Goal: Task Accomplishment & Management: Manage account settings

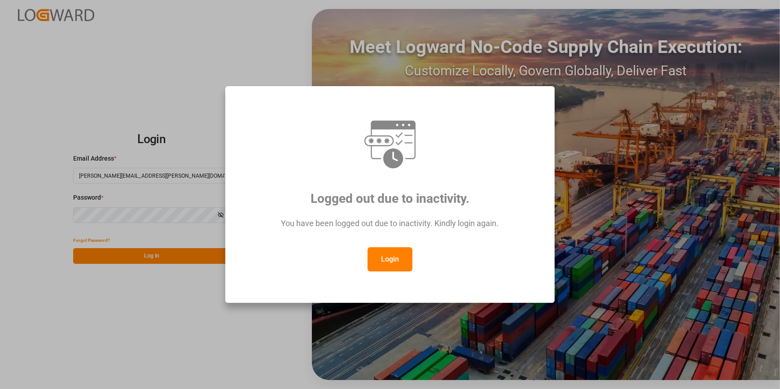
click at [384, 268] on button "Login" at bounding box center [390, 259] width 45 height 24
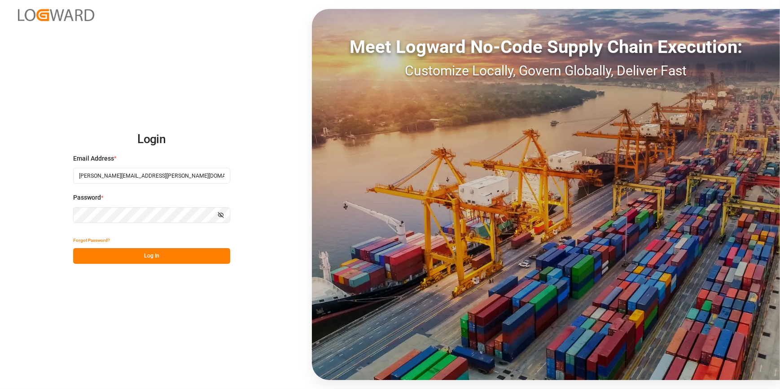
click at [132, 258] on button "Log In" at bounding box center [151, 256] width 157 height 16
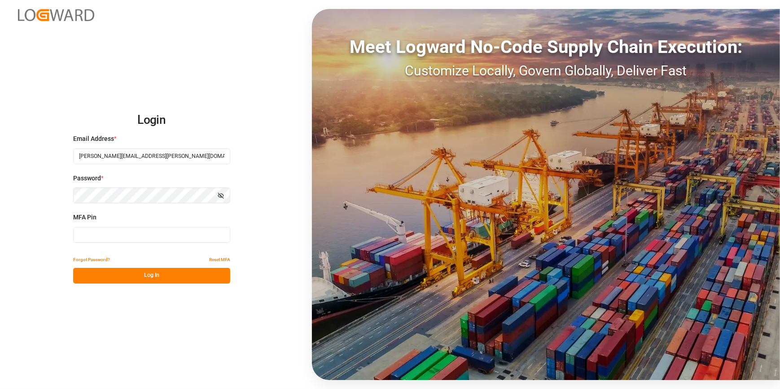
click at [85, 237] on input at bounding box center [151, 235] width 157 height 16
type input "602602"
click at [106, 281] on button "Log In" at bounding box center [151, 276] width 157 height 16
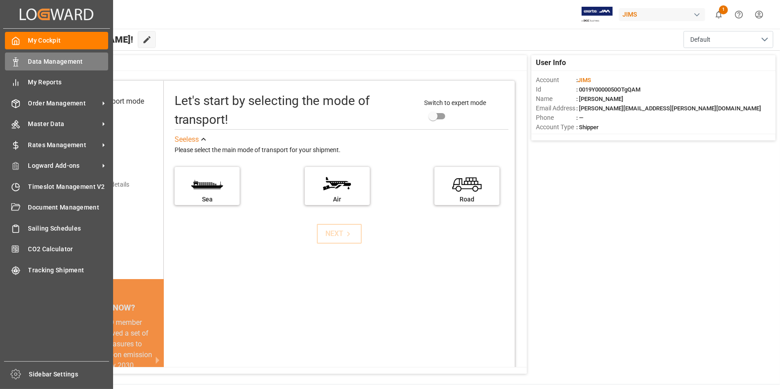
click at [45, 64] on span "Data Management" at bounding box center [68, 61] width 80 height 9
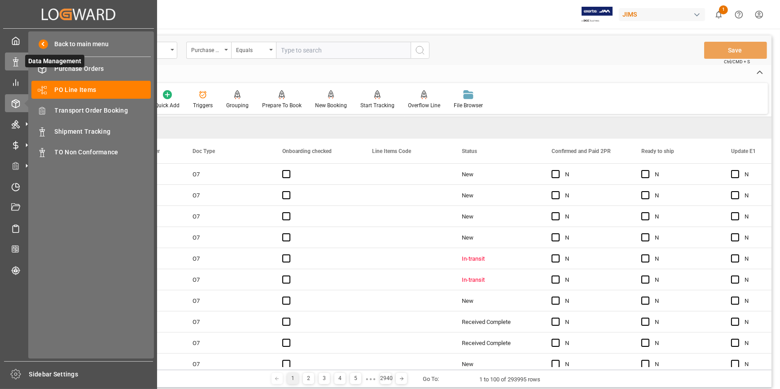
click at [19, 60] on icon at bounding box center [15, 61] width 9 height 9
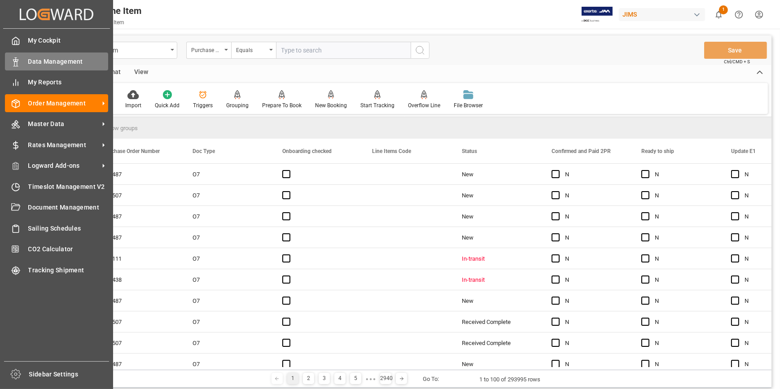
click at [49, 63] on span "Data Management" at bounding box center [68, 61] width 80 height 9
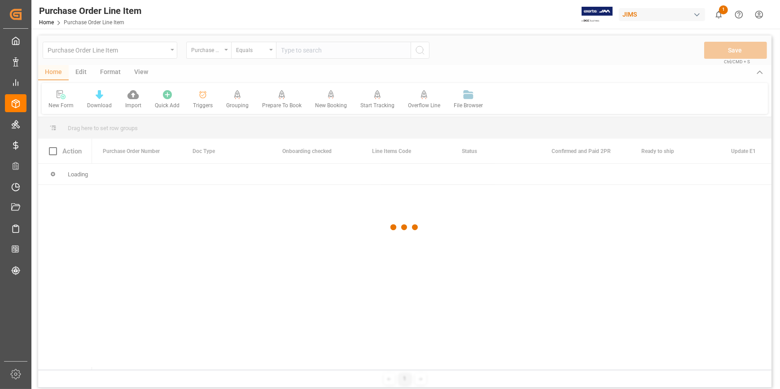
click at [304, 52] on div at bounding box center [405, 227] width 734 height 384
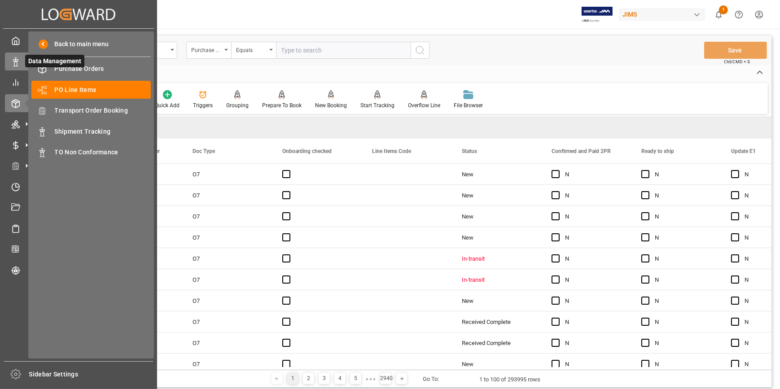
click at [13, 64] on icon at bounding box center [15, 61] width 9 height 9
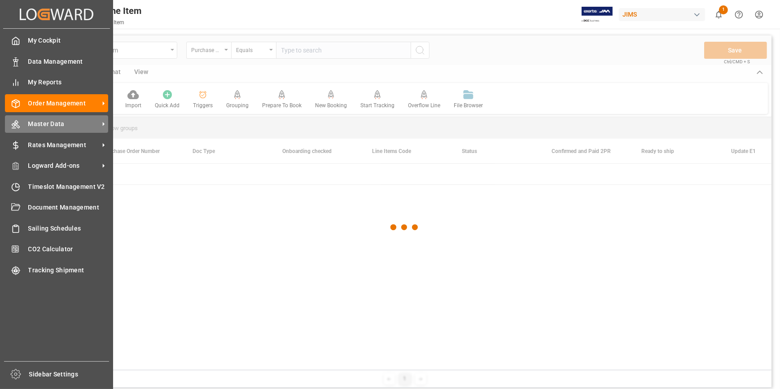
click at [49, 122] on span "Master Data" at bounding box center [63, 123] width 71 height 9
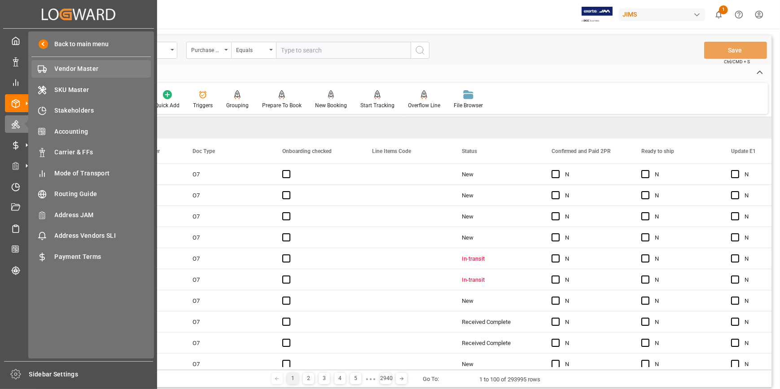
click at [66, 63] on div "Vendor Master Vendor Master" at bounding box center [90, 69] width 119 height 18
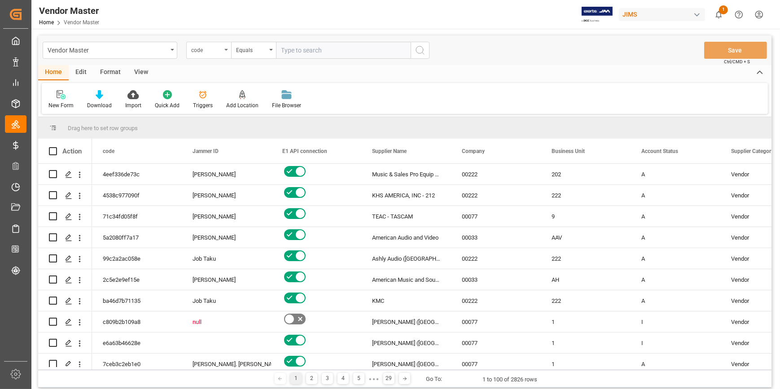
click at [201, 53] on div "code" at bounding box center [206, 49] width 31 height 10
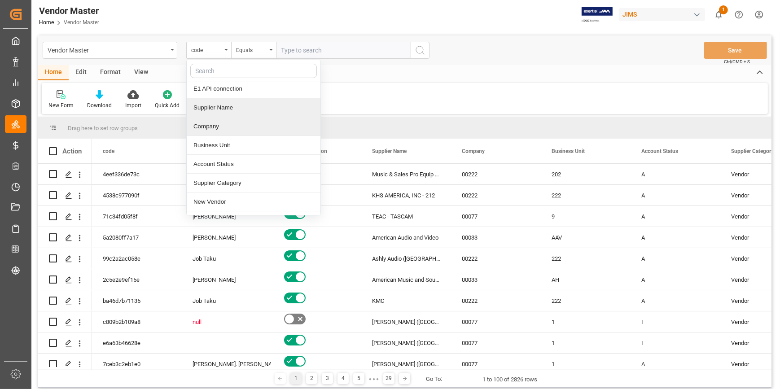
scroll to position [81, 0]
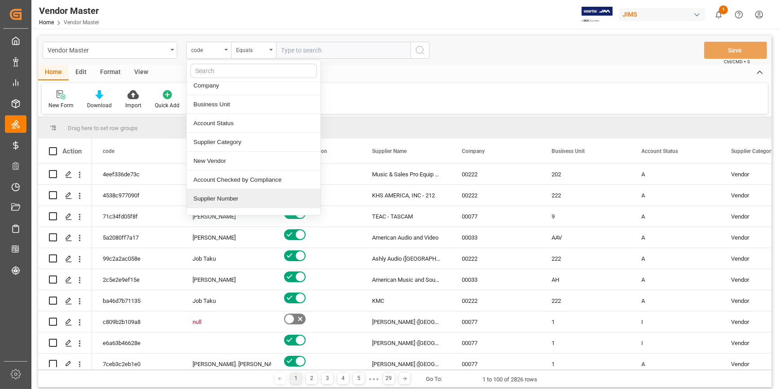
click at [225, 198] on div "Supplier Number" at bounding box center [254, 198] width 134 height 19
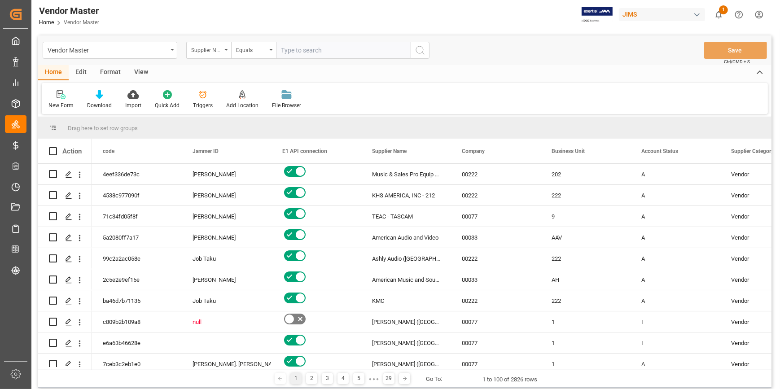
click at [290, 53] on input "text" at bounding box center [343, 50] width 135 height 17
paste input "567841"
type input "567841"
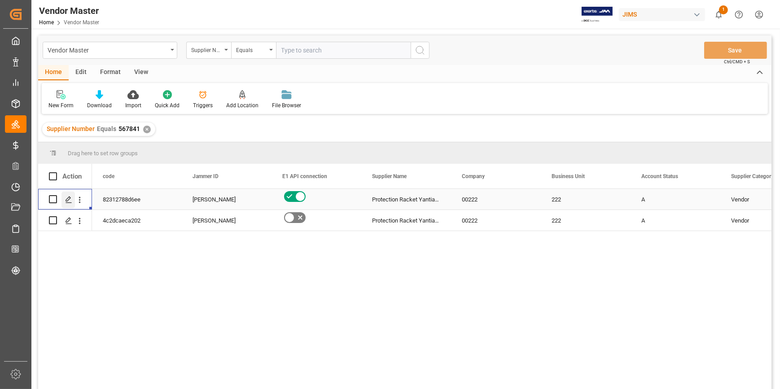
click at [67, 199] on icon "Press SPACE to select this row." at bounding box center [68, 199] width 7 height 7
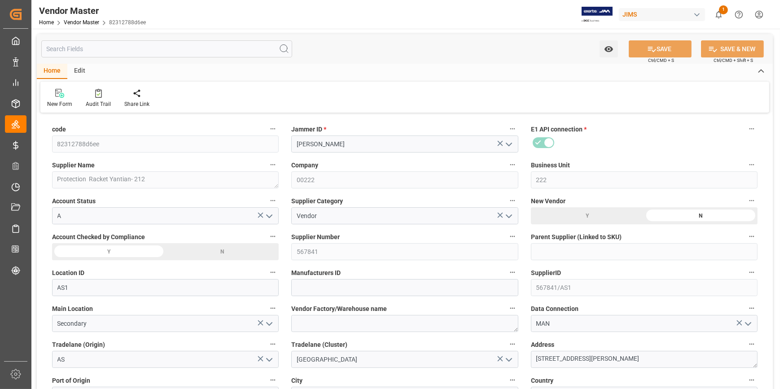
type input "[DATE] 15:29"
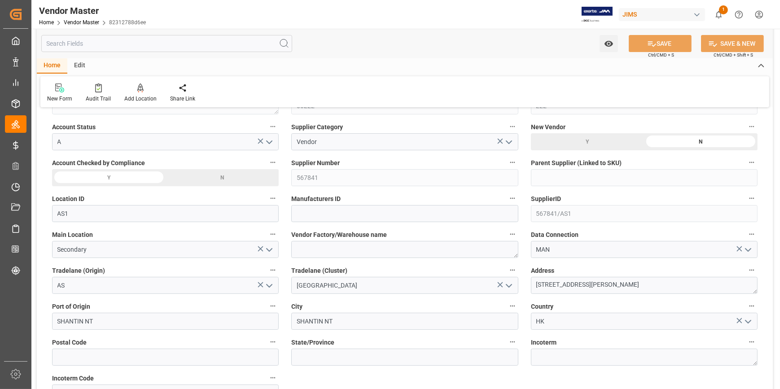
type input "NET 30"
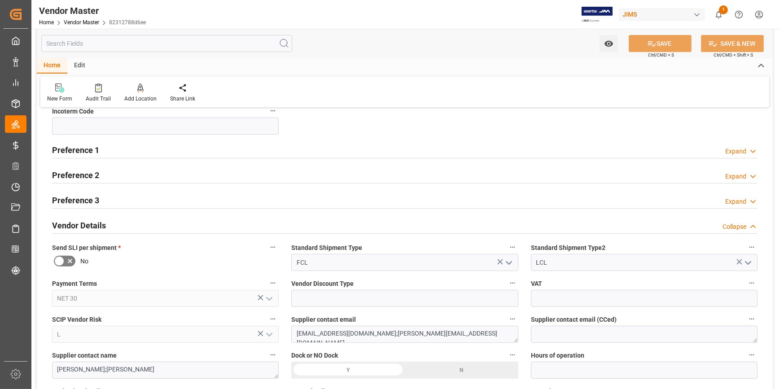
scroll to position [367, 0]
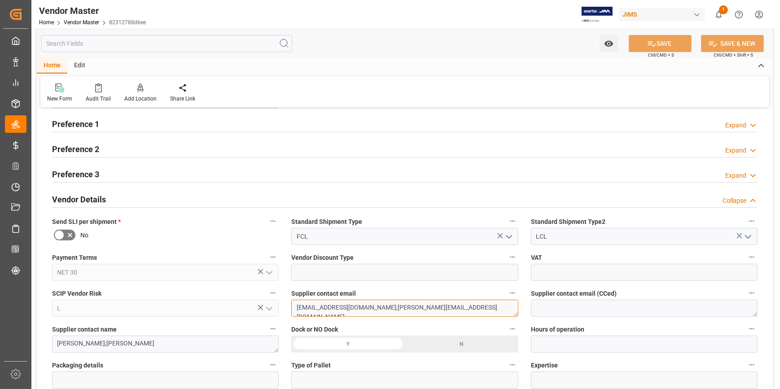
drag, startPoint x: 471, startPoint y: 312, endPoint x: 282, endPoint y: 305, distance: 190.0
click at [420, 303] on textarea "[EMAIL_ADDRESS][DOMAIN_NAME];[PERSON_NAME][EMAIL_ADDRESS][DOMAIN_NAME]" at bounding box center [404, 308] width 227 height 17
drag, startPoint x: 460, startPoint y: 308, endPoint x: 377, endPoint y: 309, distance: 83.1
click at [377, 309] on textarea "[EMAIL_ADDRESS][DOMAIN_NAME];[PERSON_NAME][EMAIL_ADDRESS][DOMAIN_NAME]" at bounding box center [404, 308] width 227 height 17
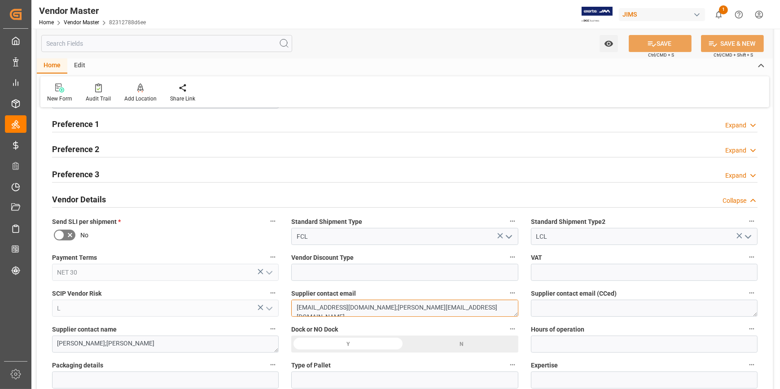
scroll to position [326, 0]
